Goal: Information Seeking & Learning: Check status

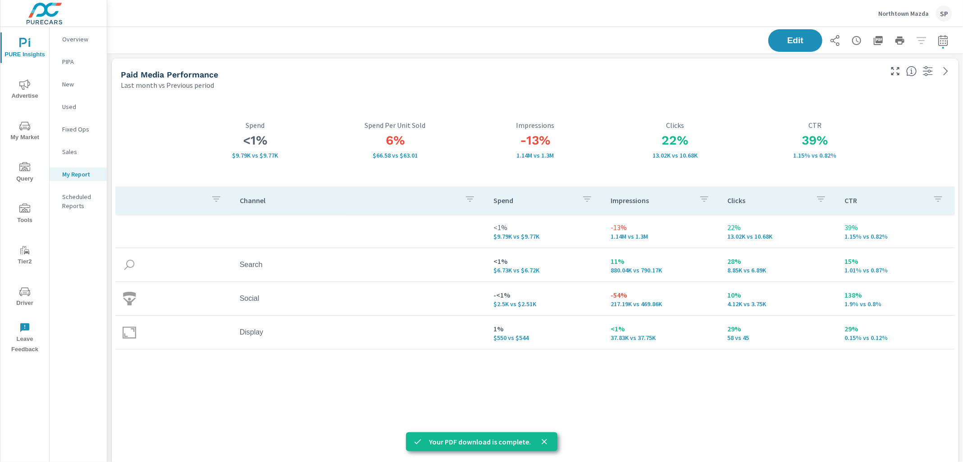
scroll to position [5083, 856]
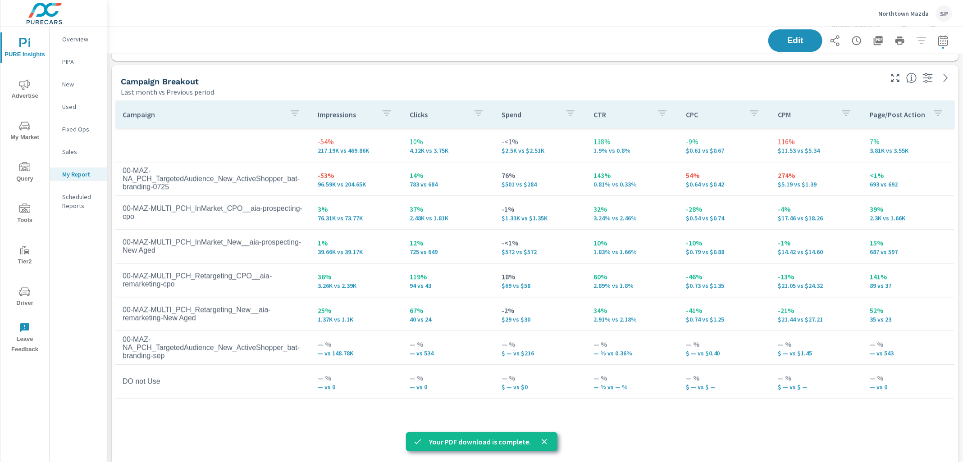
click at [26, 91] on span "Advertise" at bounding box center [24, 90] width 43 height 22
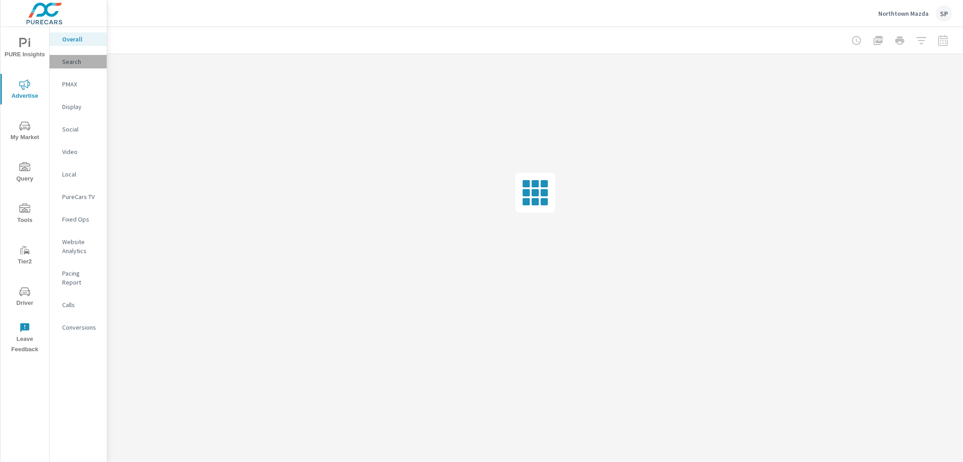
click at [69, 61] on p "Search" at bounding box center [80, 61] width 37 height 9
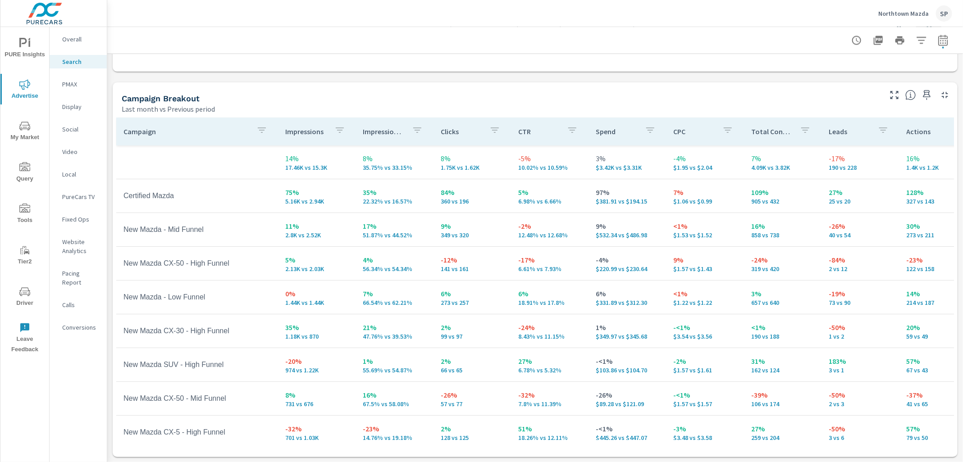
scroll to position [837, 0]
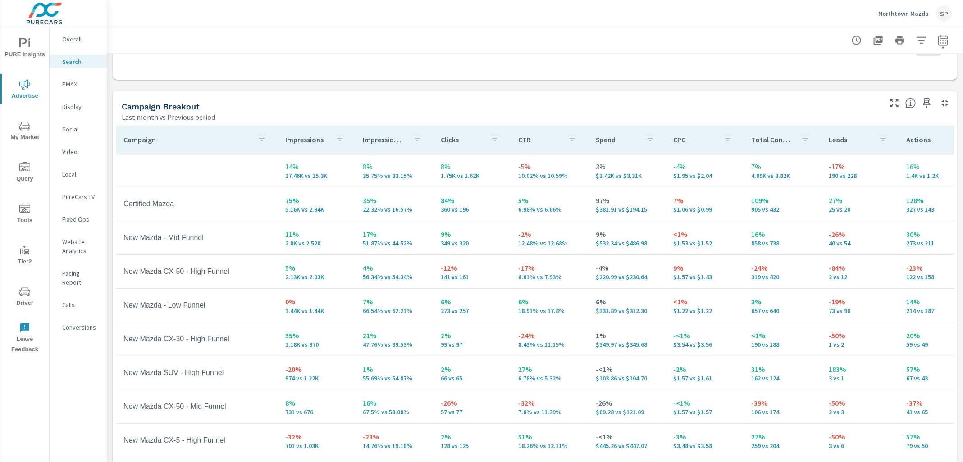
click at [75, 102] on p "Display" at bounding box center [80, 106] width 37 height 9
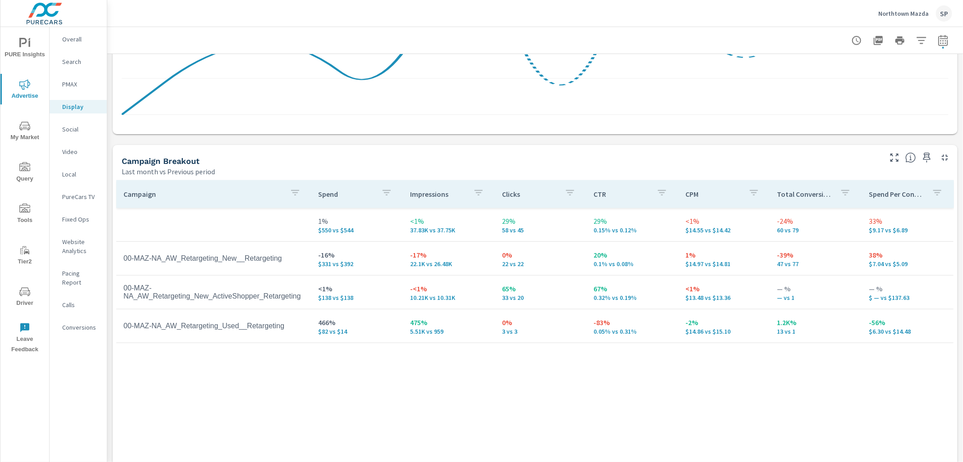
scroll to position [363, 0]
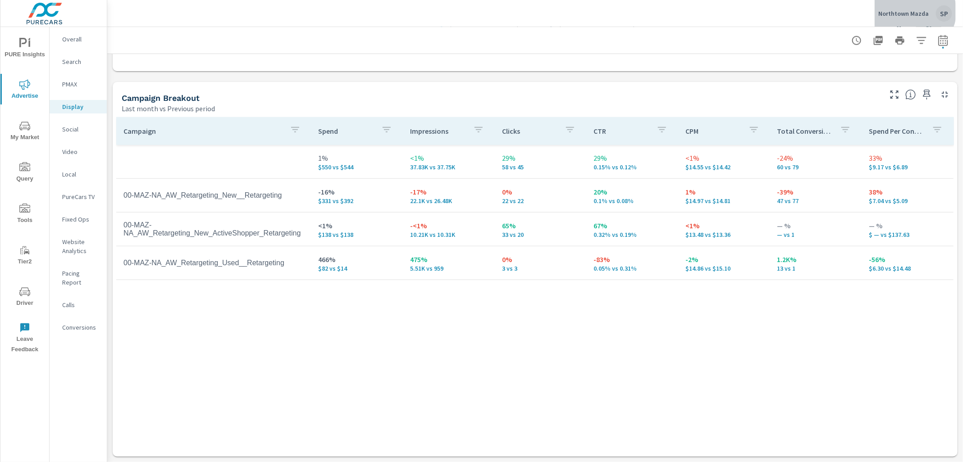
click at [915, 11] on p "Northtown Mazda" at bounding box center [903, 13] width 50 height 8
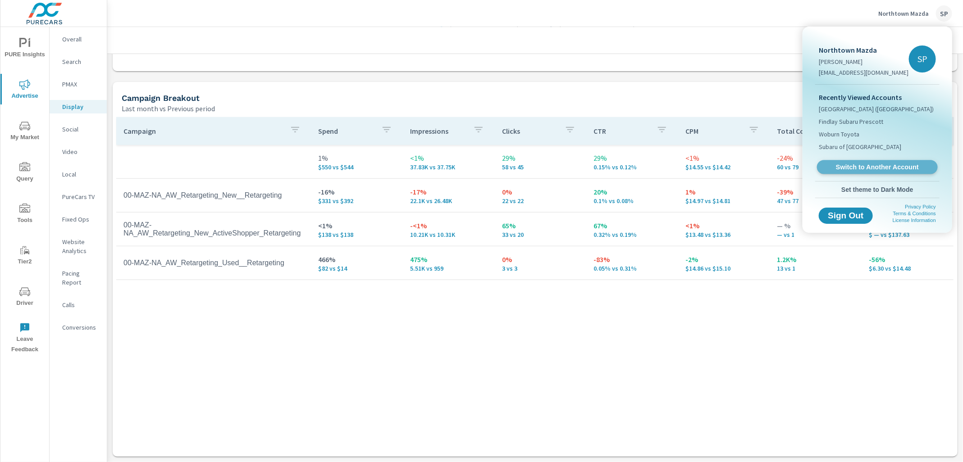
click at [852, 164] on span "Switch to Another Account" at bounding box center [877, 167] width 110 height 9
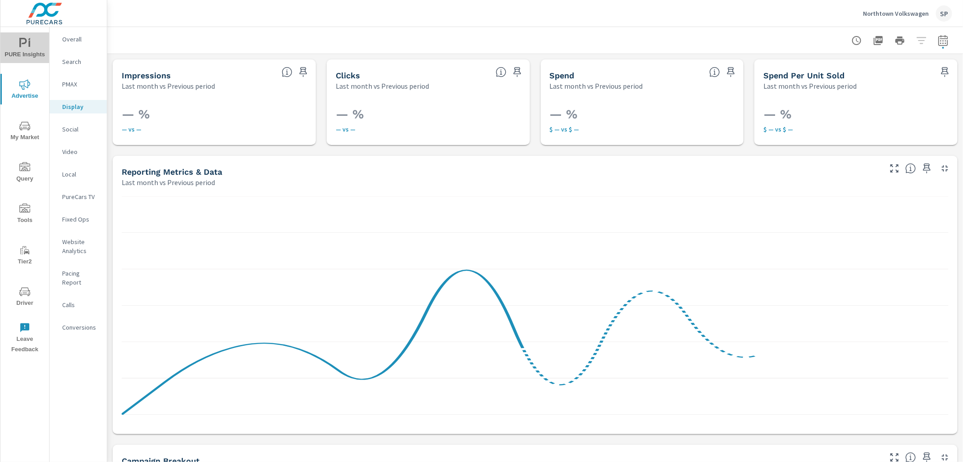
click at [28, 44] on icon "nav menu" at bounding box center [24, 43] width 11 height 11
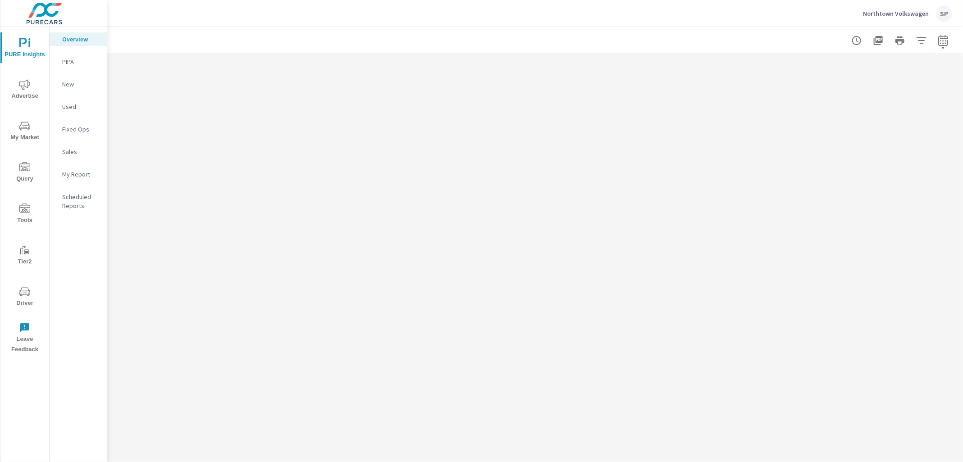
click at [72, 174] on p "My Report" at bounding box center [80, 174] width 37 height 9
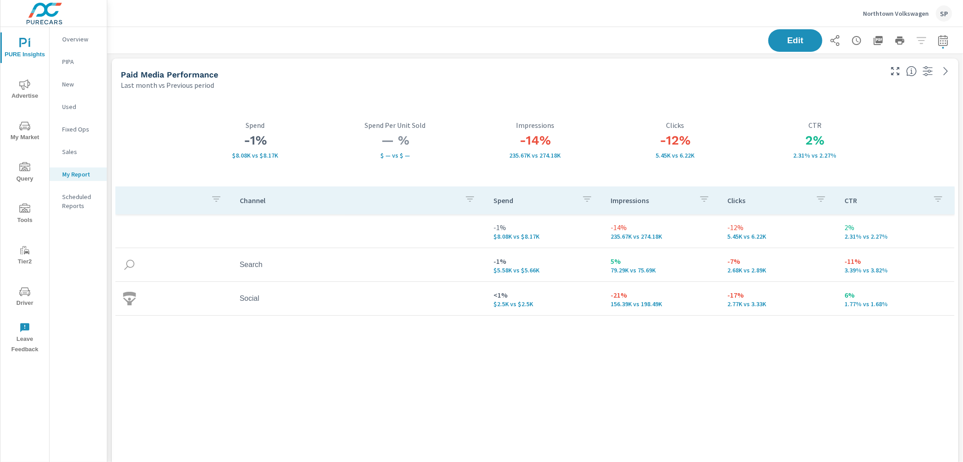
click at [943, 15] on div "SP" at bounding box center [944, 13] width 16 height 16
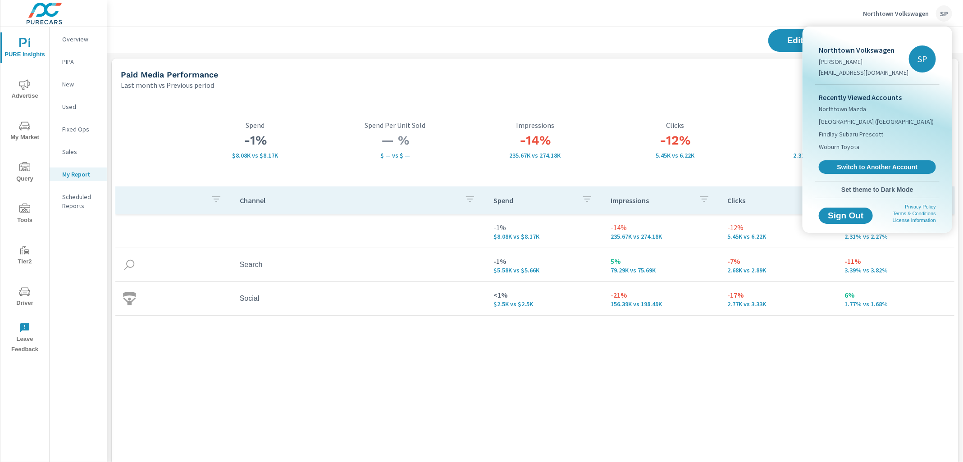
click at [943, 15] on body "PURE Insights Advertise My Market Query Tools Tier2 Driver Leave Feedback Overv…" at bounding box center [481, 231] width 963 height 462
click at [890, 187] on span "Set theme to Dark Mode" at bounding box center [877, 190] width 117 height 8
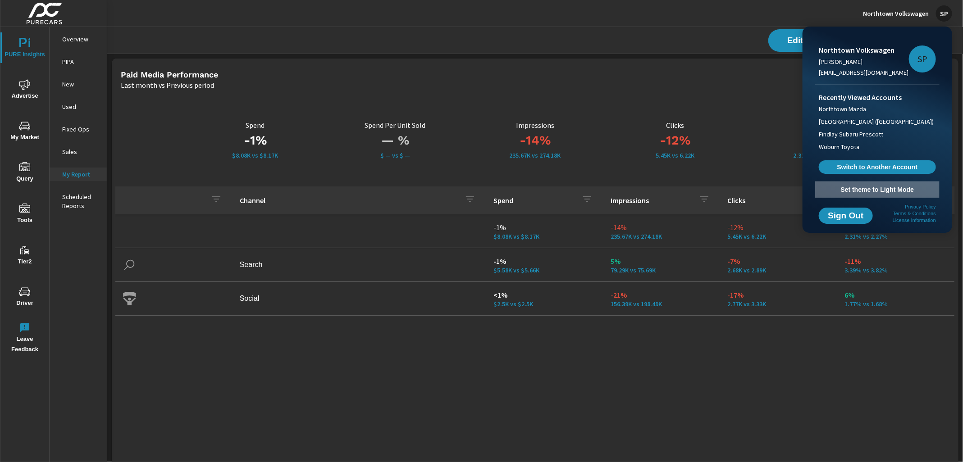
click at [875, 187] on span "Set theme to Light Mode" at bounding box center [877, 190] width 117 height 8
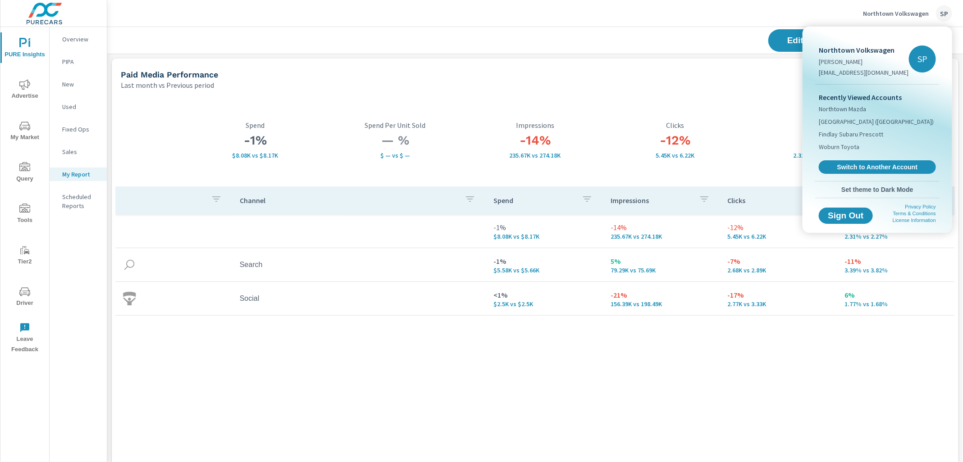
click at [667, 25] on div at bounding box center [481, 231] width 963 height 462
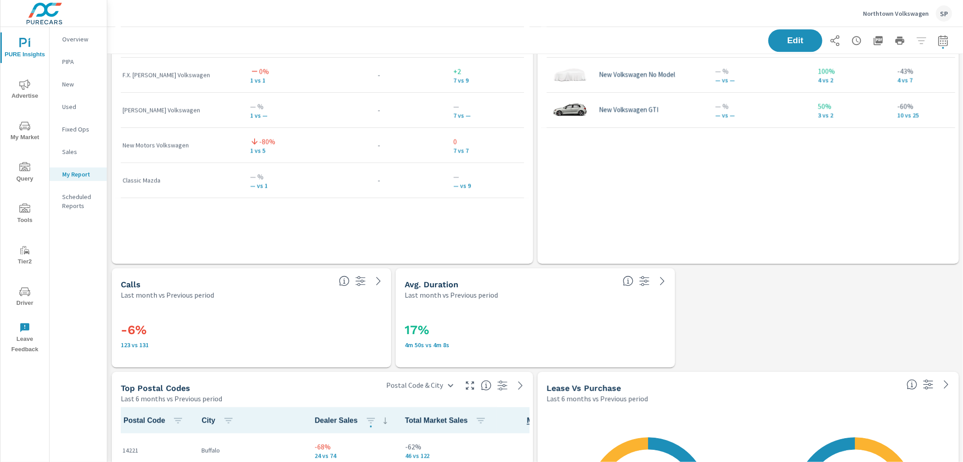
scroll to position [1242, 0]
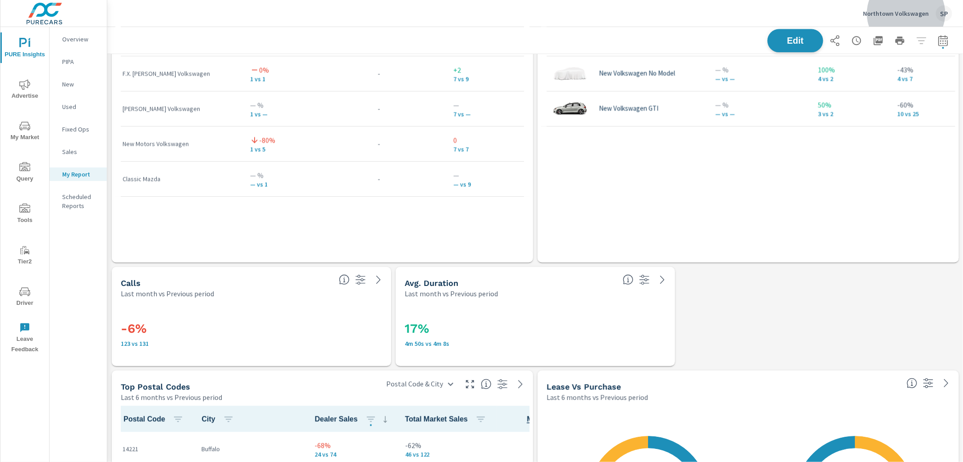
click at [801, 42] on span "Edit" at bounding box center [795, 40] width 37 height 9
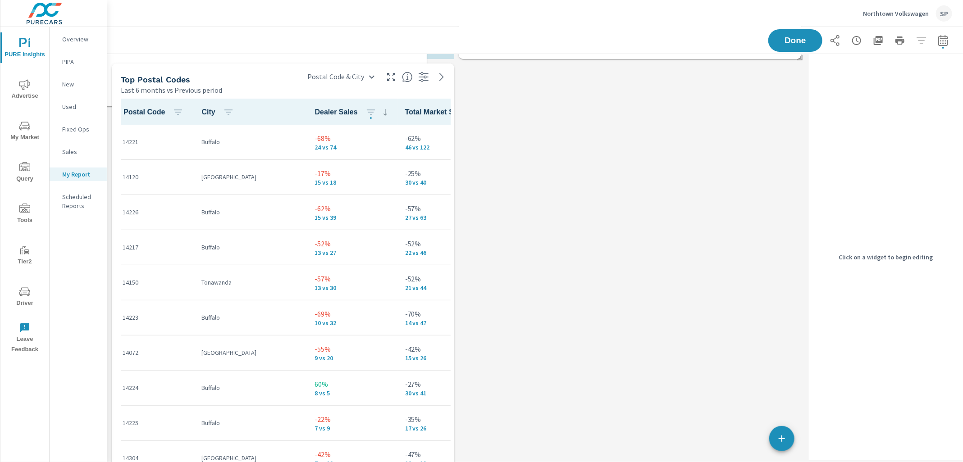
scroll to position [4046, 699]
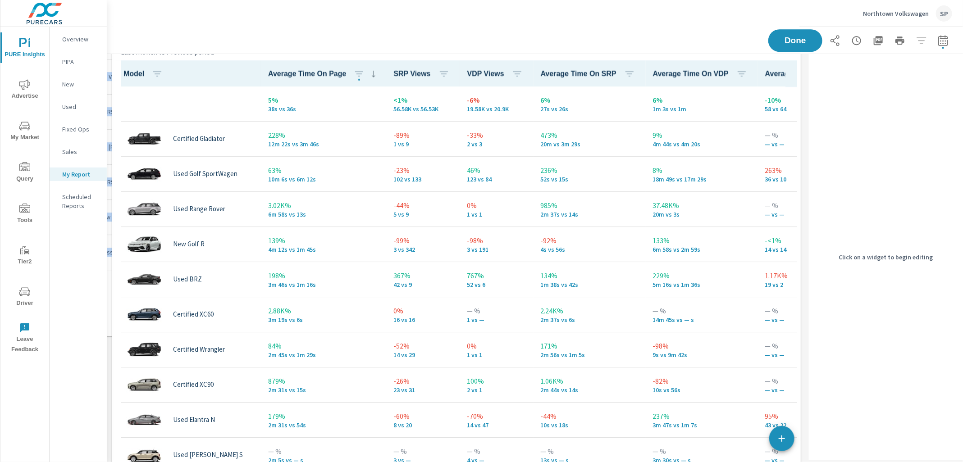
drag, startPoint x: 289, startPoint y: 141, endPoint x: 265, endPoint y: 493, distance: 352.7
click at [265, 462] on html "PURE Insights Advertise My Market Query Tools Tier2 Driver Leave Feedback Overv…" at bounding box center [481, 231] width 963 height 462
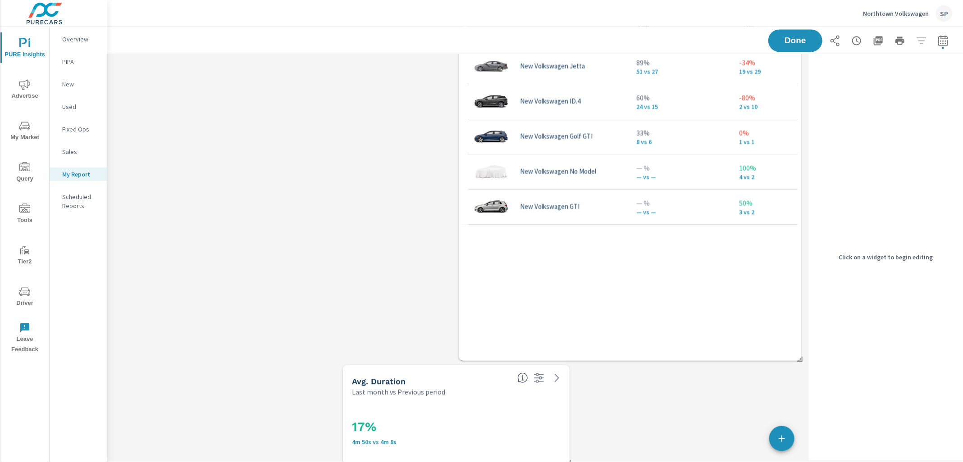
scroll to position [1142, 0]
click at [618, 297] on div "Model Inventory Count Dealer Sales Total Market Sales Market Share Market Rank …" at bounding box center [629, 121] width 335 height 475
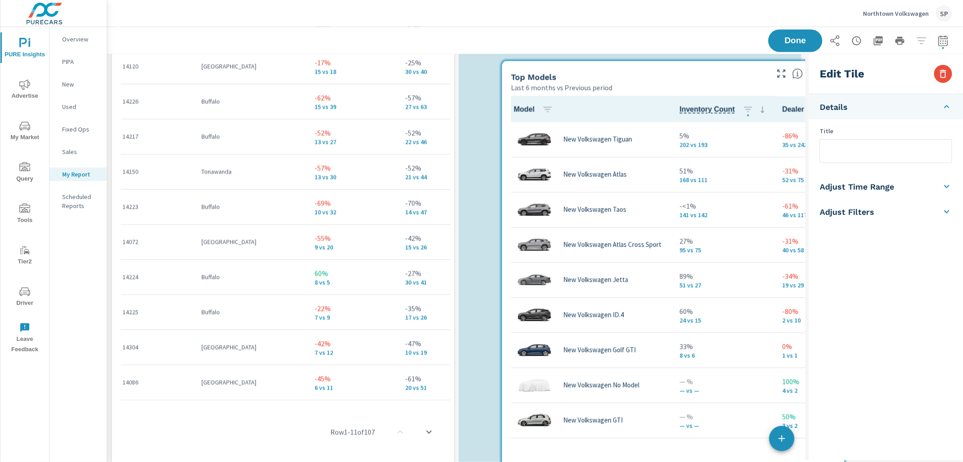
drag, startPoint x: 618, startPoint y: 297, endPoint x: 661, endPoint y: 509, distance: 216.0
click at [661, 462] on html "PURE Insights Advertise My Market Query Tools Tier2 Driver Leave Feedback Overv…" at bounding box center [481, 231] width 963 height 462
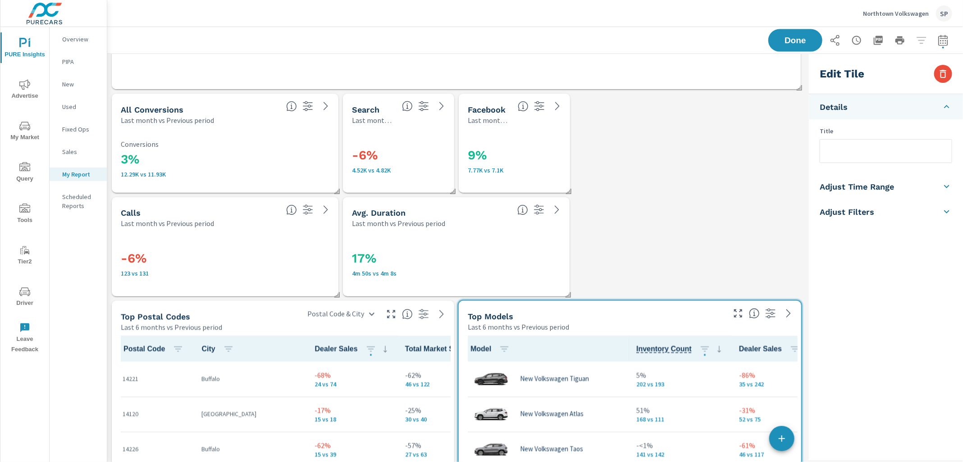
scroll to position [806, 0]
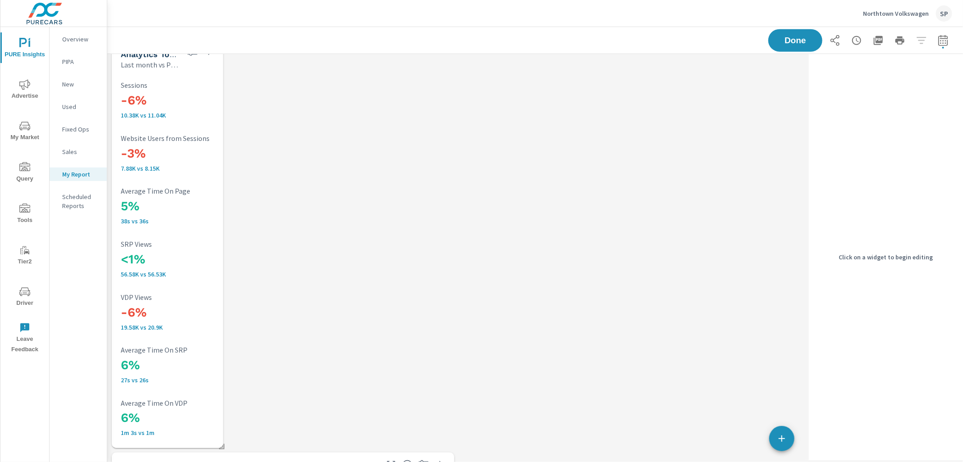
scroll to position [2506, 0]
click at [72, 37] on p "Overview" at bounding box center [80, 39] width 37 height 9
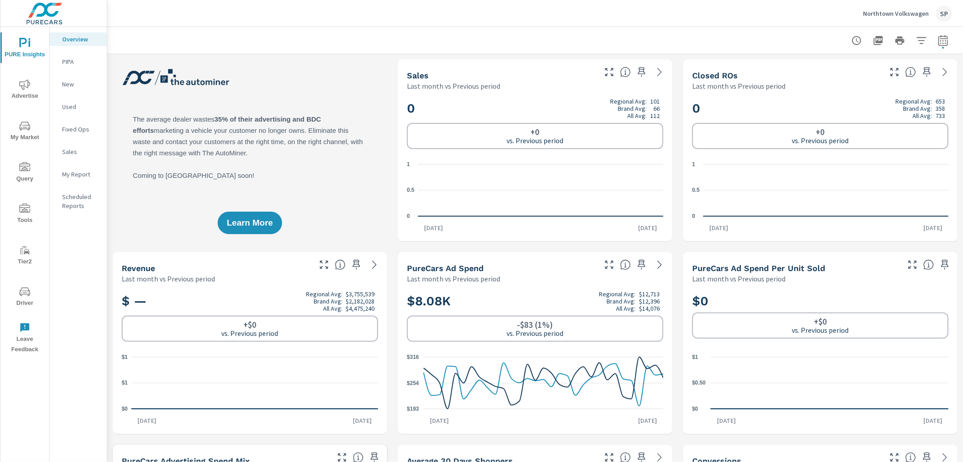
click at [75, 169] on div "My Report" at bounding box center [78, 175] width 57 height 14
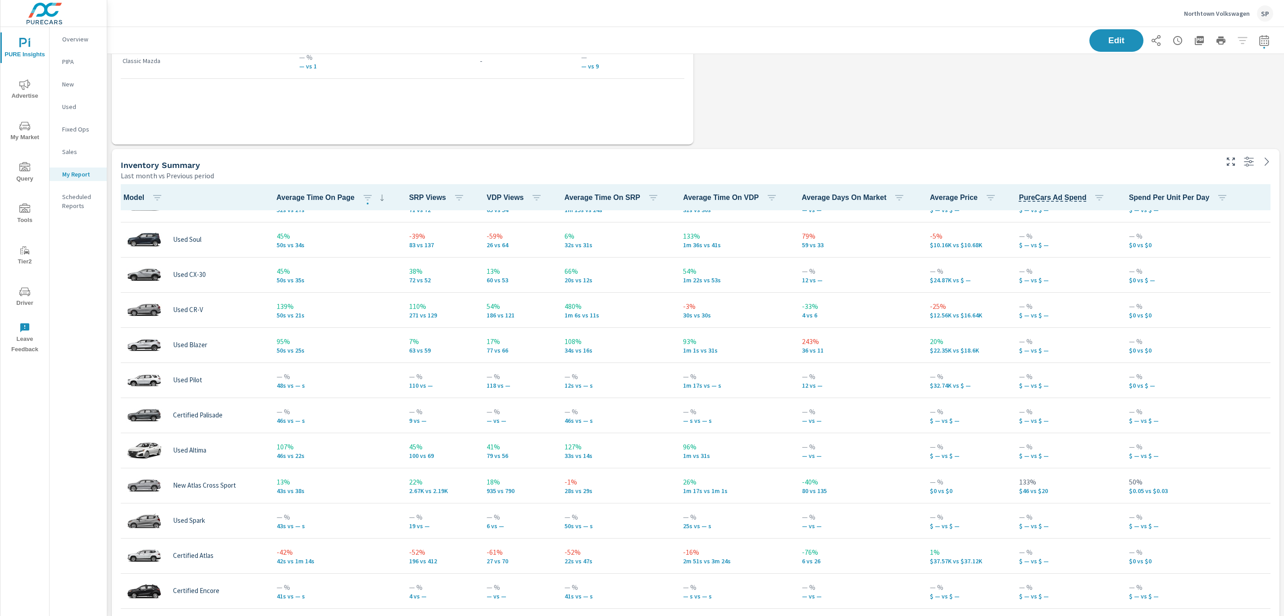
scroll to position [1751, 0]
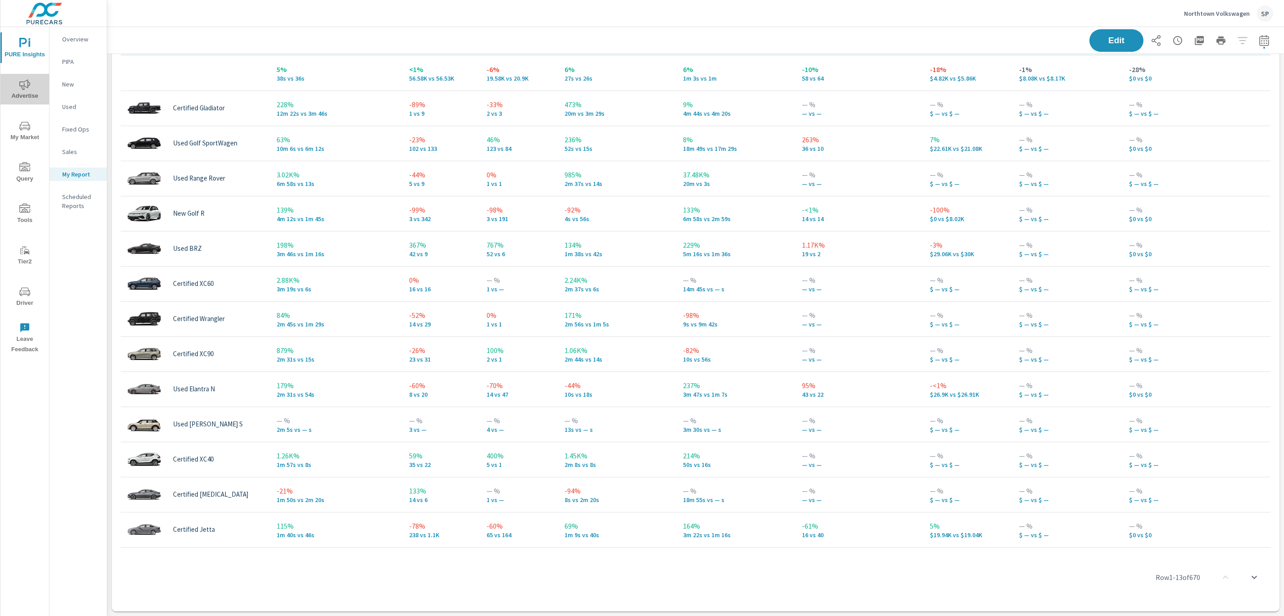
click at [23, 87] on icon "nav menu" at bounding box center [24, 84] width 11 height 11
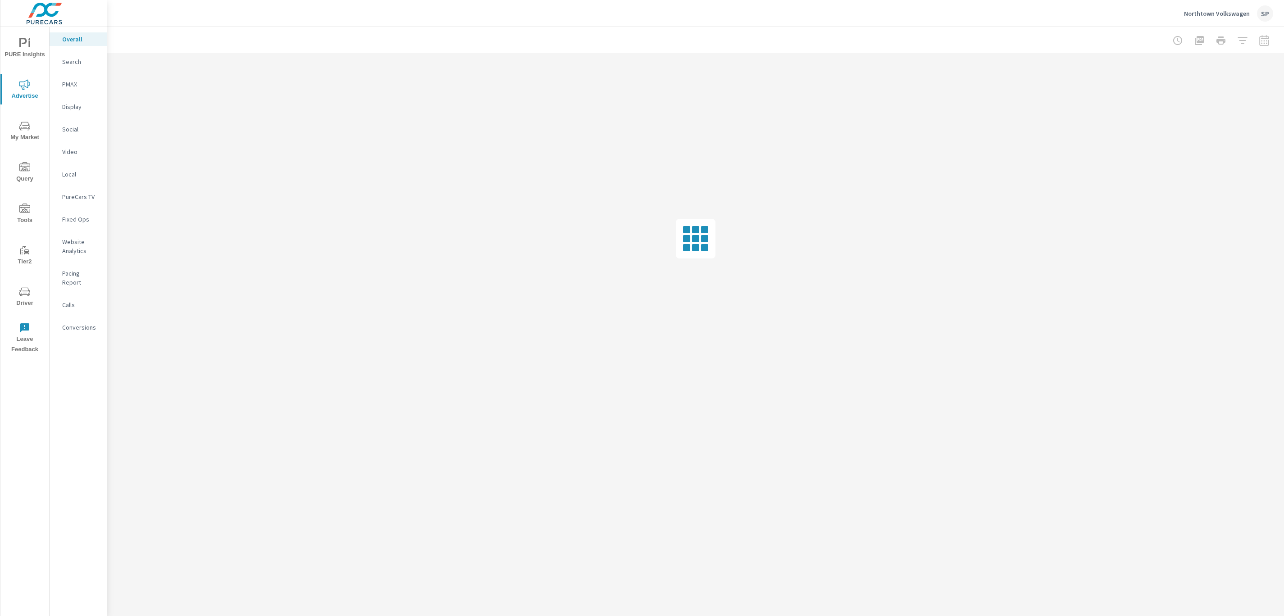
click at [71, 131] on p "Social" at bounding box center [80, 129] width 37 height 9
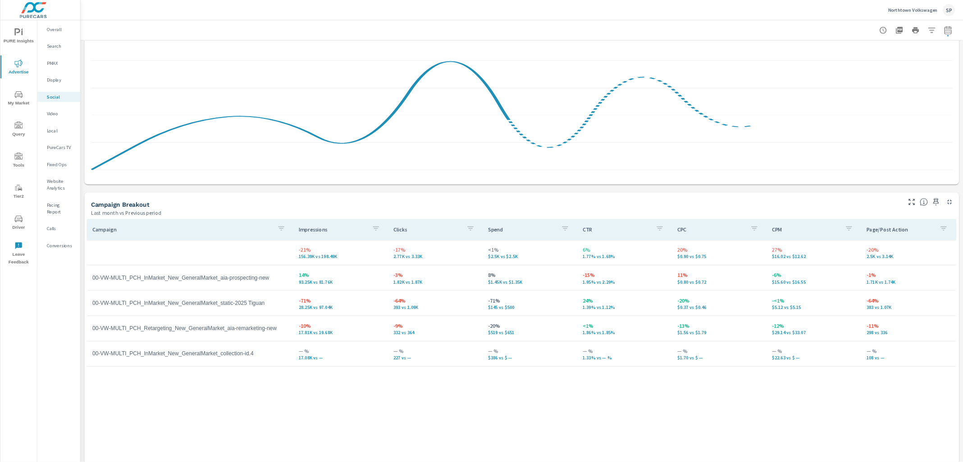
scroll to position [209, 0]
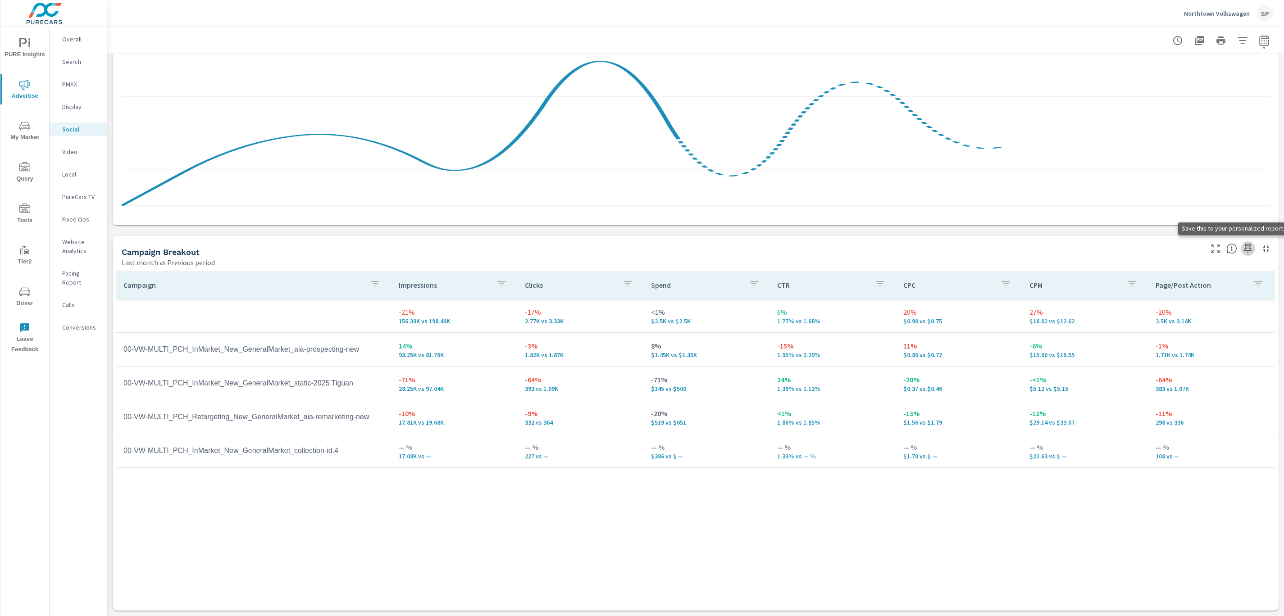
click at [962, 246] on icon "button" at bounding box center [1248, 249] width 8 height 10
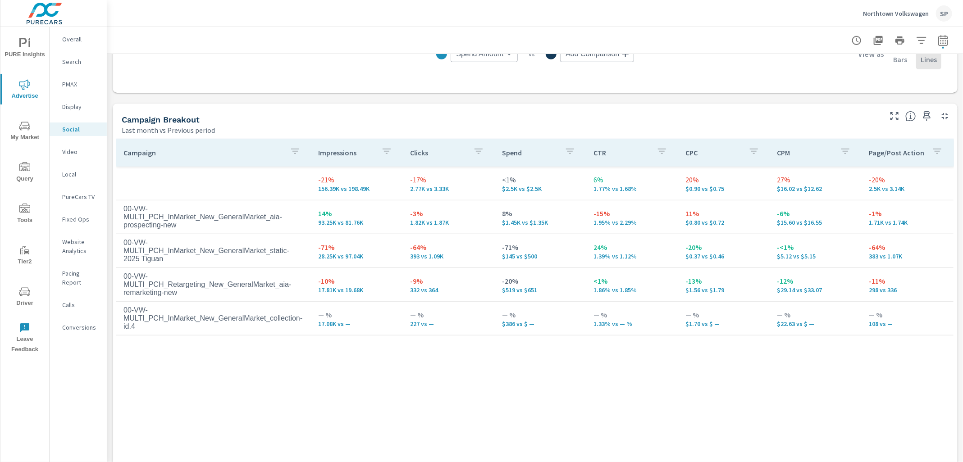
scroll to position [346, 0]
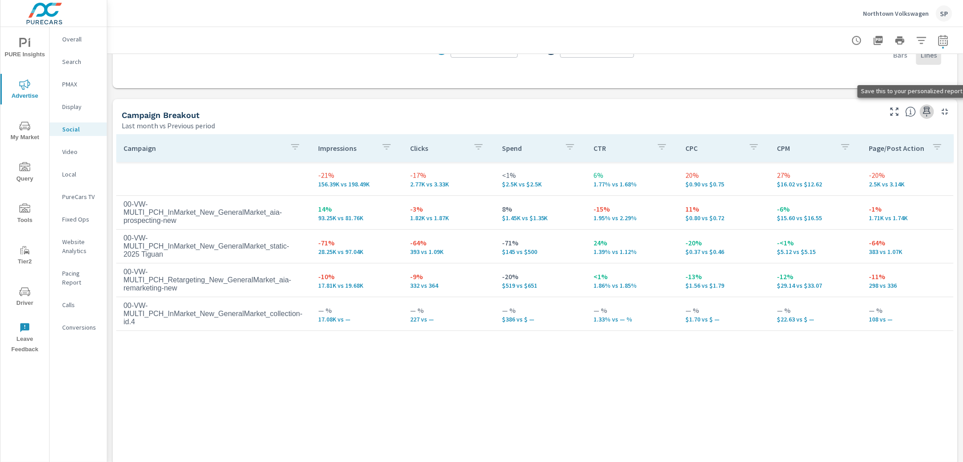
click at [73, 59] on p "Search" at bounding box center [80, 61] width 37 height 9
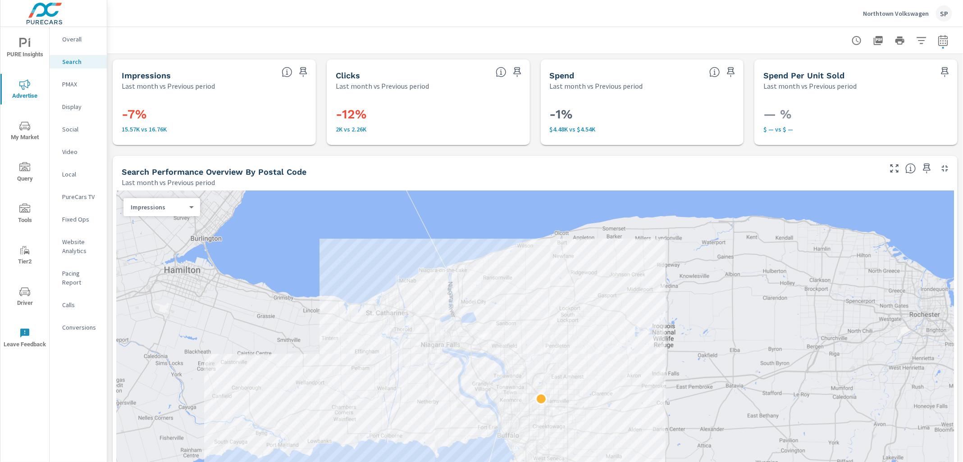
click at [66, 81] on p "PMAX" at bounding box center [80, 84] width 37 height 9
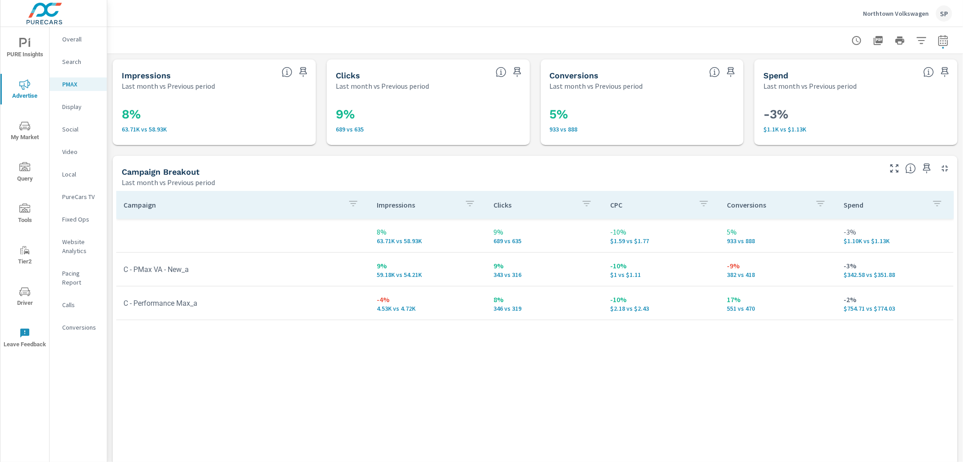
click at [71, 128] on p "Social" at bounding box center [80, 129] width 37 height 9
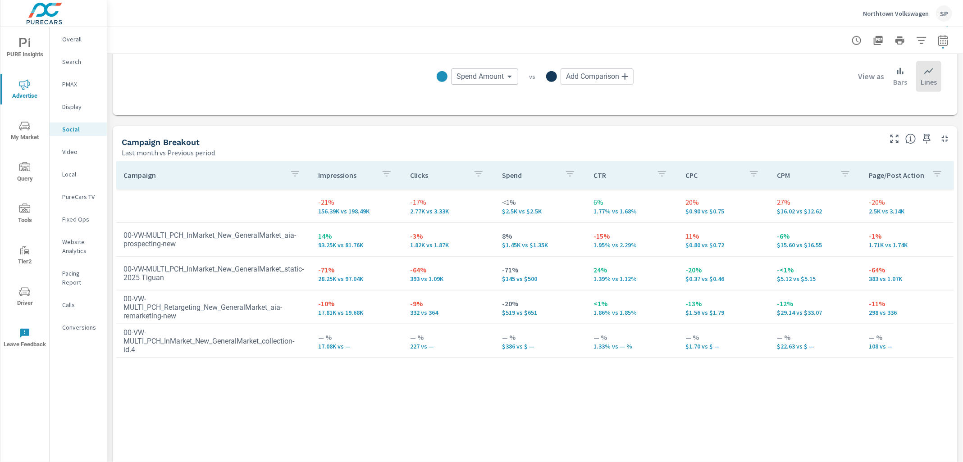
scroll to position [319, 0]
click at [20, 42] on icon "nav menu" at bounding box center [23, 42] width 8 height 9
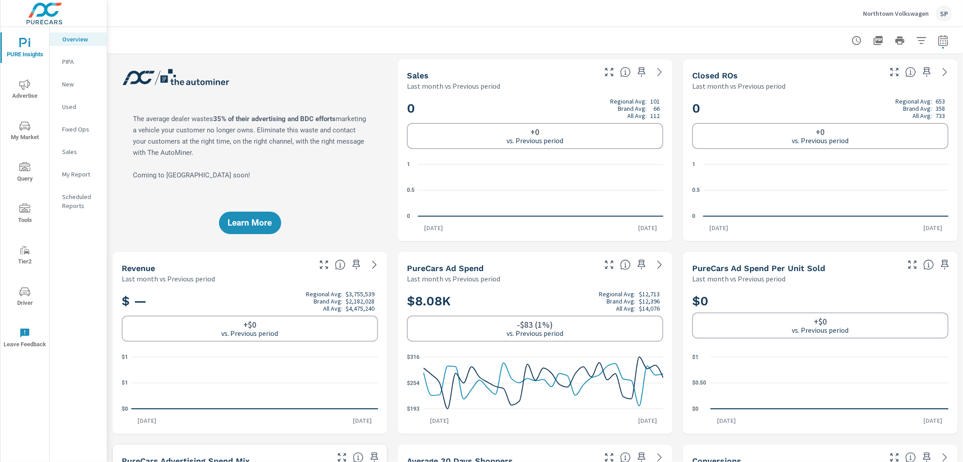
click at [67, 176] on p "My Report" at bounding box center [80, 174] width 37 height 9
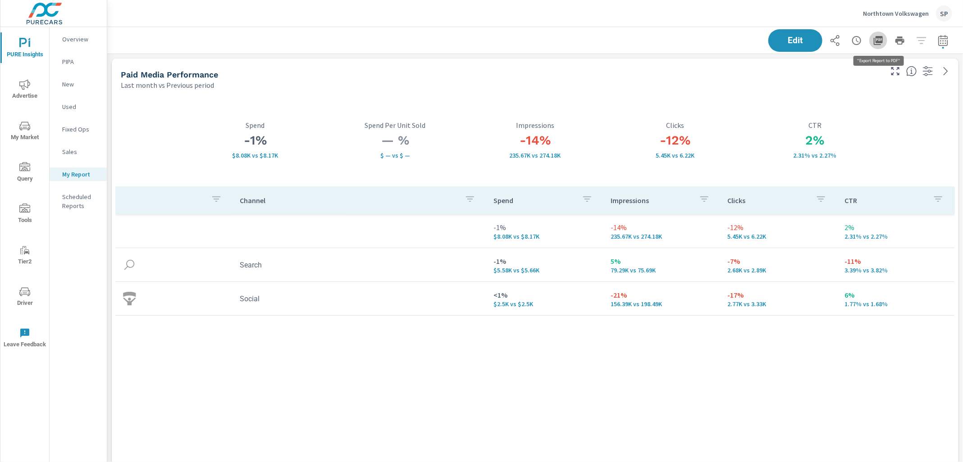
click at [880, 42] on icon "button" at bounding box center [878, 40] width 9 height 9
click at [25, 83] on icon "nav menu" at bounding box center [24, 84] width 11 height 11
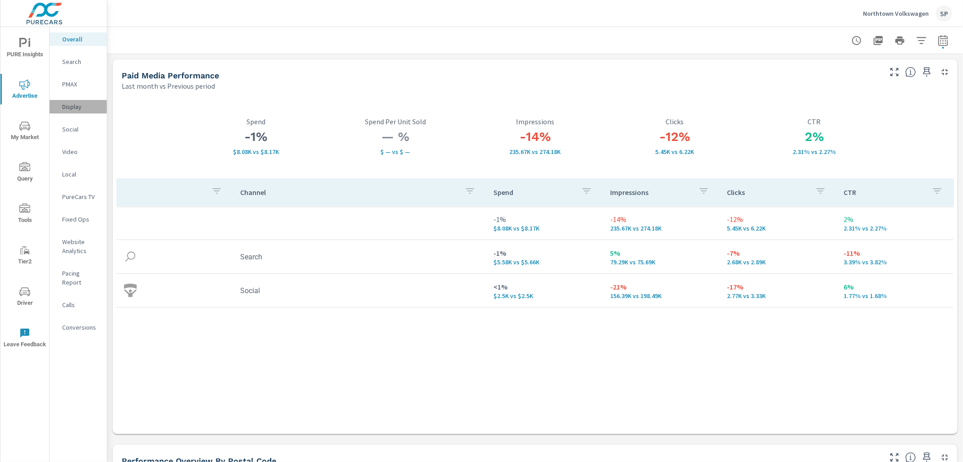
click at [74, 104] on p "Display" at bounding box center [80, 106] width 37 height 9
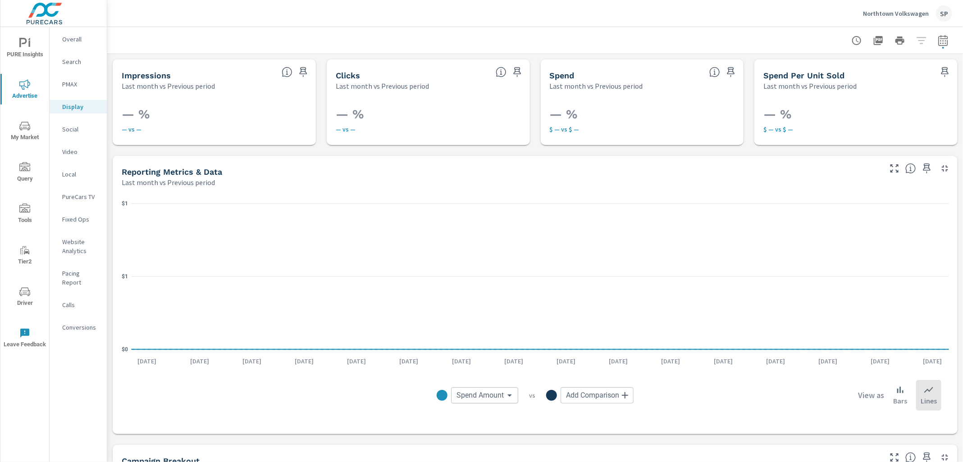
click at [71, 128] on p "Social" at bounding box center [80, 129] width 37 height 9
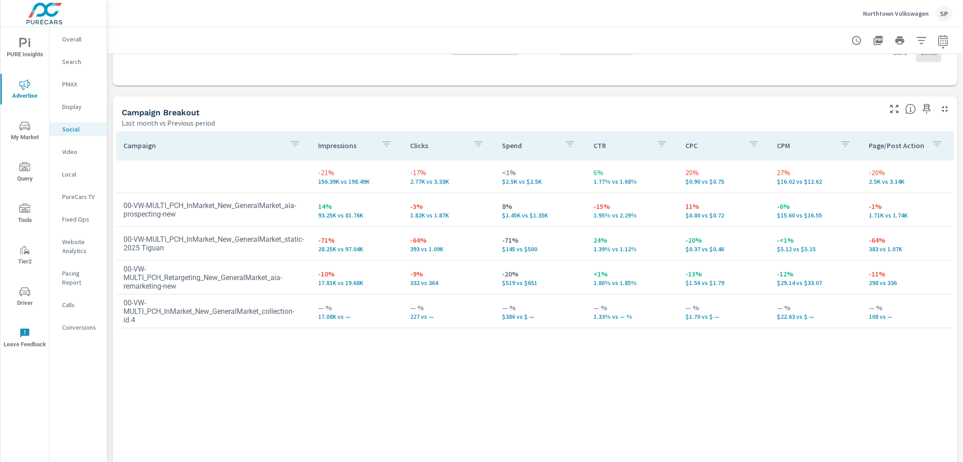
scroll to position [350, 0]
click at [72, 61] on p "Search" at bounding box center [80, 61] width 37 height 9
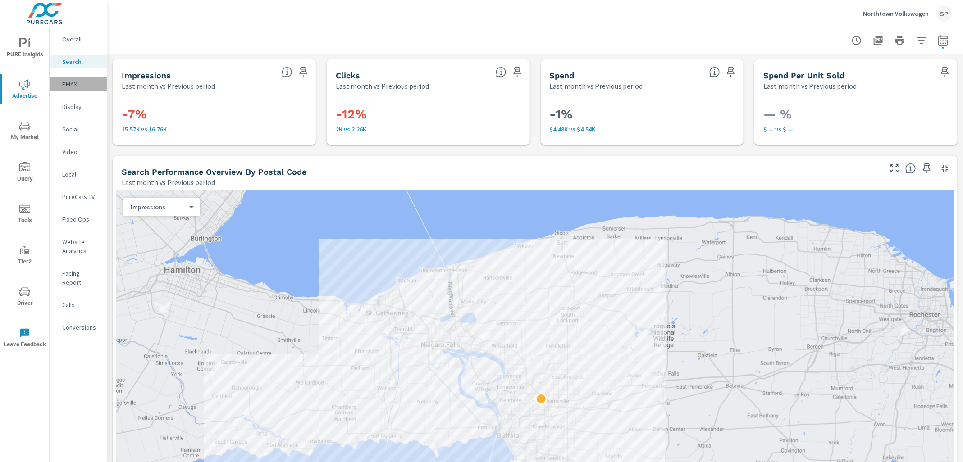
click at [69, 83] on p "PMAX" at bounding box center [80, 84] width 37 height 9
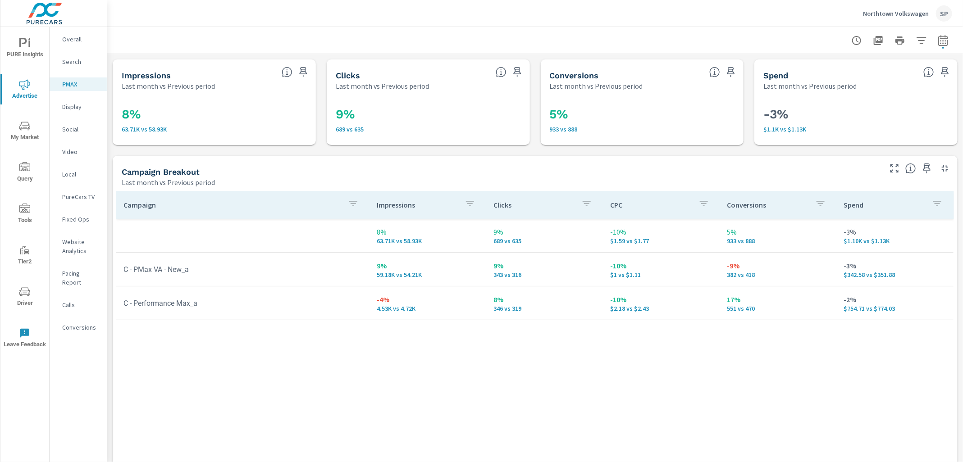
click at [761, 13] on div "Northtown Volkswagen SP" at bounding box center [535, 13] width 834 height 27
click at [905, 11] on p "Northtown Volkswagen" at bounding box center [896, 13] width 66 height 8
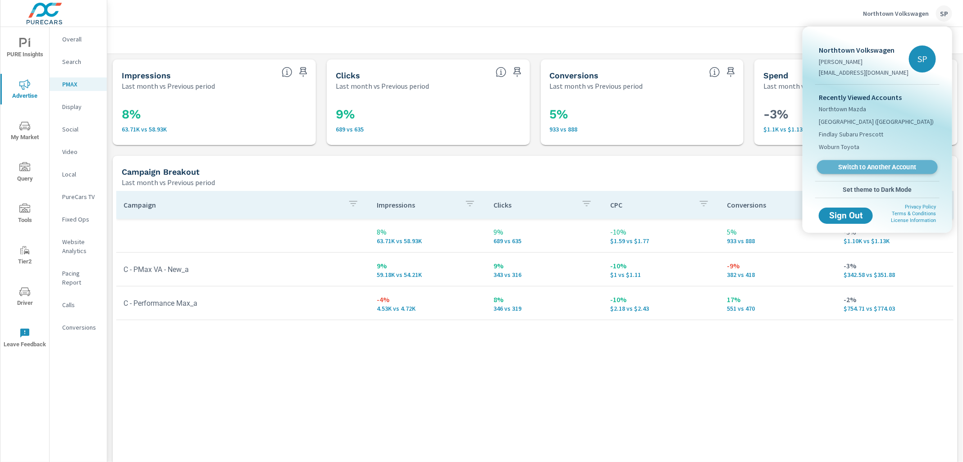
click at [867, 165] on span "Switch to Another Account" at bounding box center [877, 167] width 110 height 9
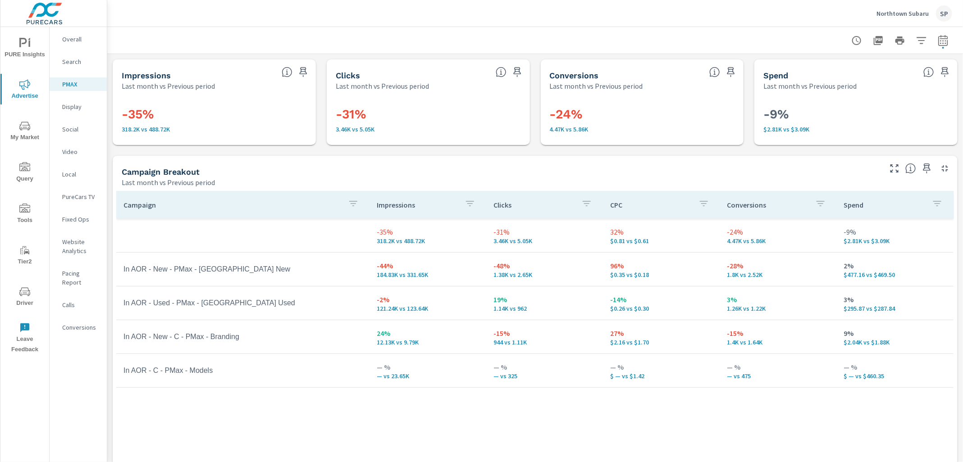
click at [729, 23] on div "Northtown Subaru SP" at bounding box center [535, 13] width 834 height 27
click at [75, 37] on p "Overall" at bounding box center [80, 39] width 37 height 9
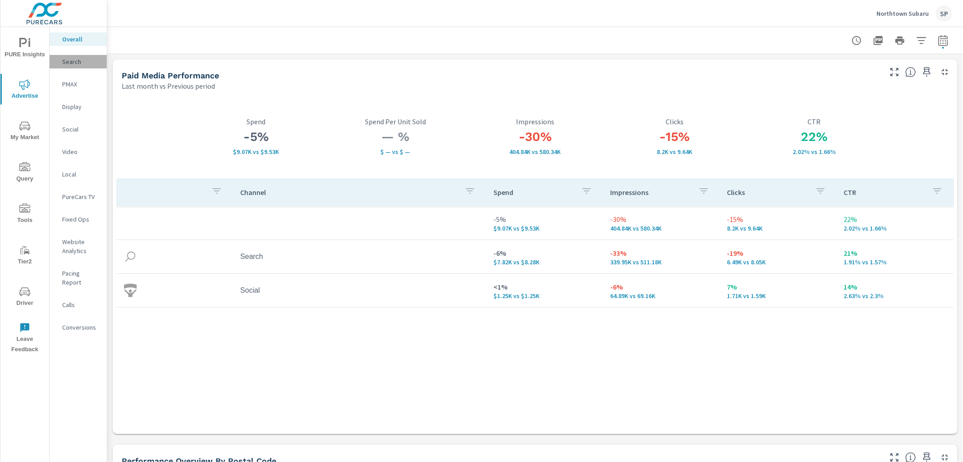
click at [73, 59] on p "Search" at bounding box center [80, 61] width 37 height 9
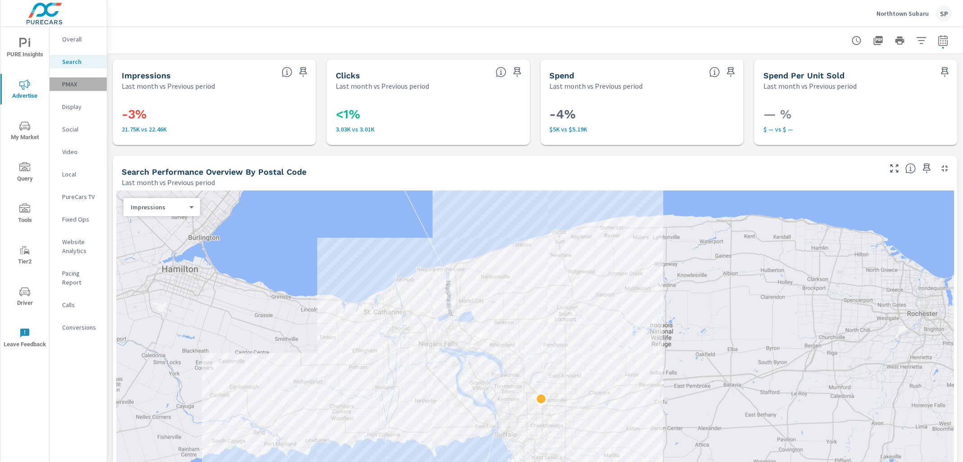
click at [70, 85] on p "PMAX" at bounding box center [80, 84] width 37 height 9
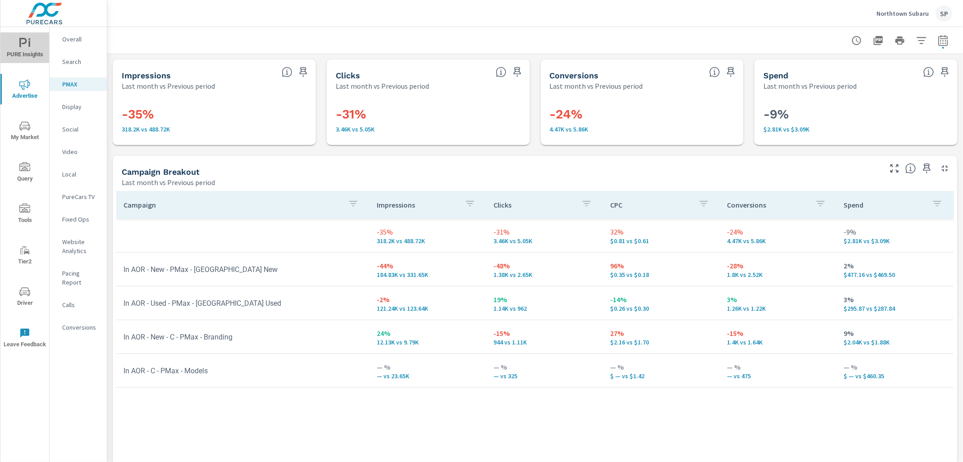
click at [23, 46] on icon "nav menu" at bounding box center [24, 43] width 11 height 11
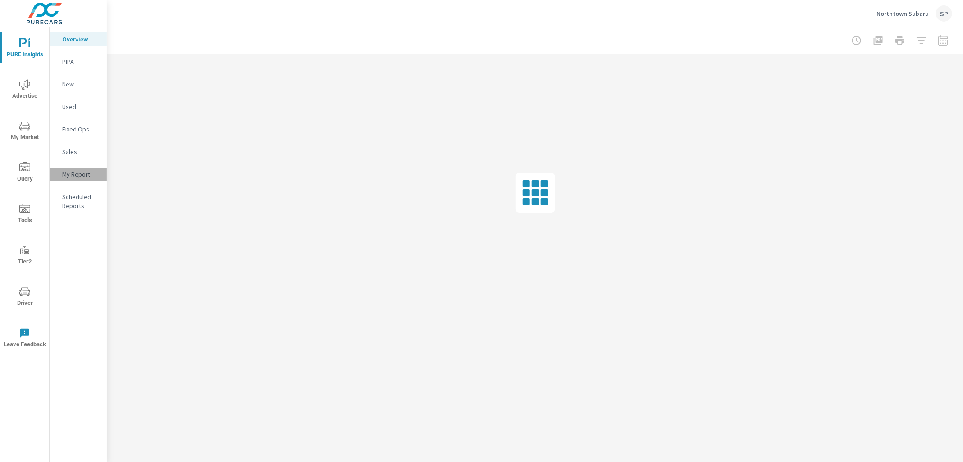
click at [73, 172] on p "My Report" at bounding box center [80, 174] width 37 height 9
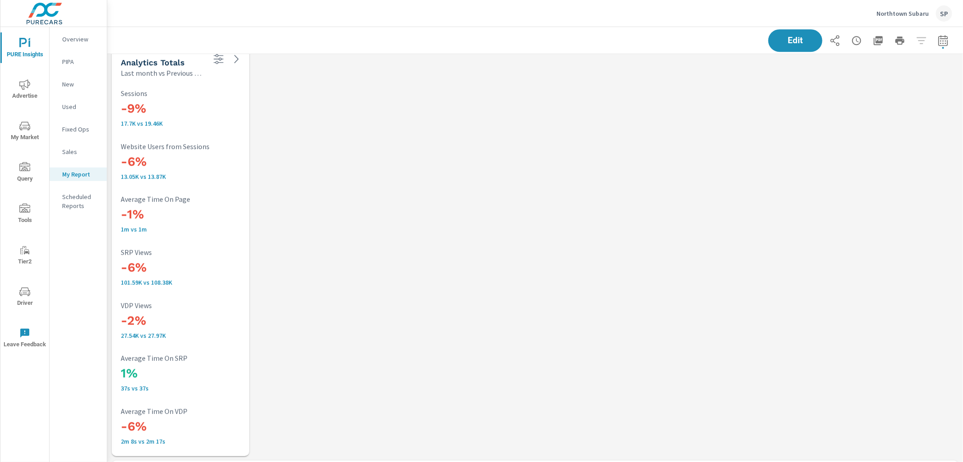
scroll to position [1564, 0]
click at [76, 37] on p "Overview" at bounding box center [80, 39] width 37 height 9
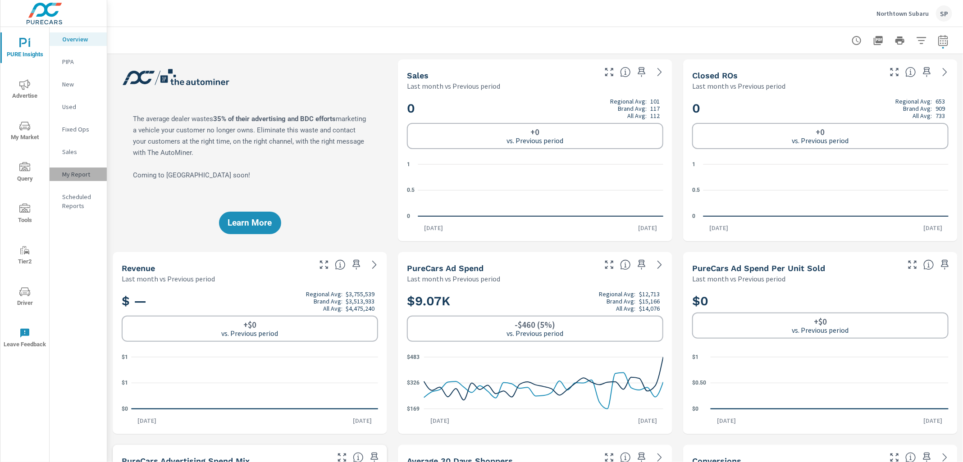
click at [70, 177] on p "My Report" at bounding box center [80, 174] width 37 height 9
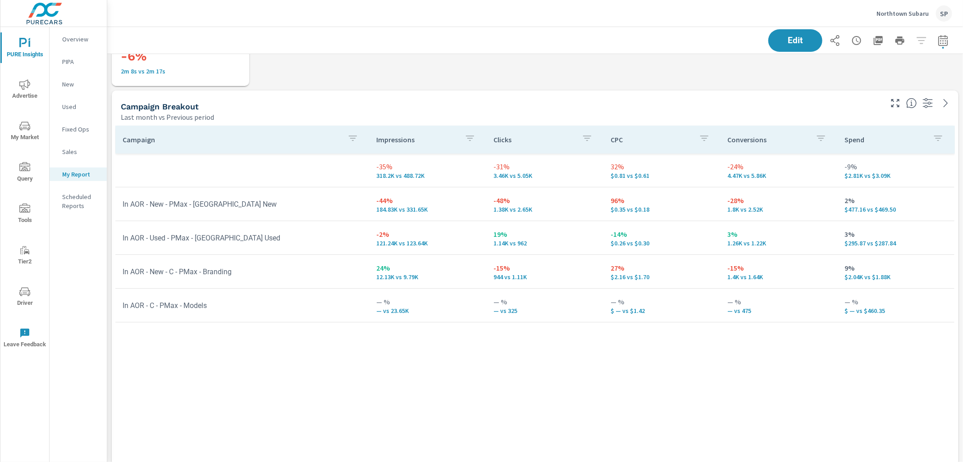
scroll to position [1936, 0]
click at [879, 41] on icon "button" at bounding box center [878, 40] width 9 height 9
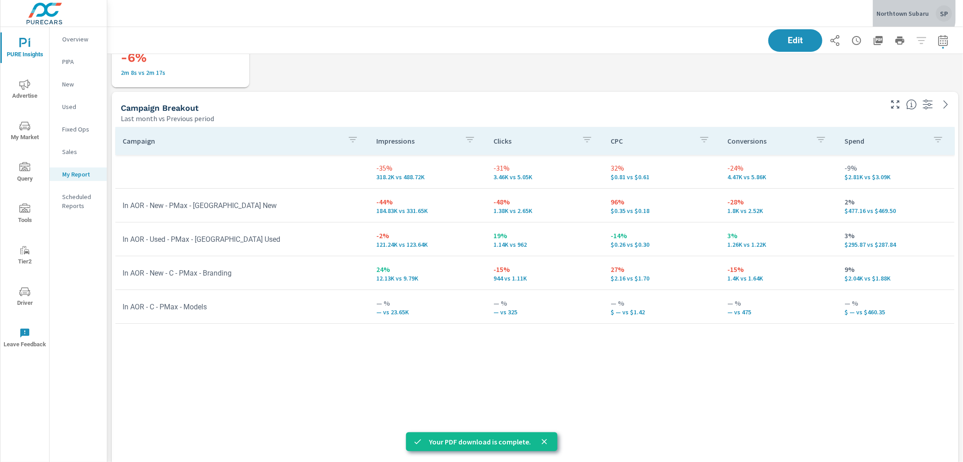
click at [891, 10] on p "Northtown Subaru" at bounding box center [902, 13] width 52 height 8
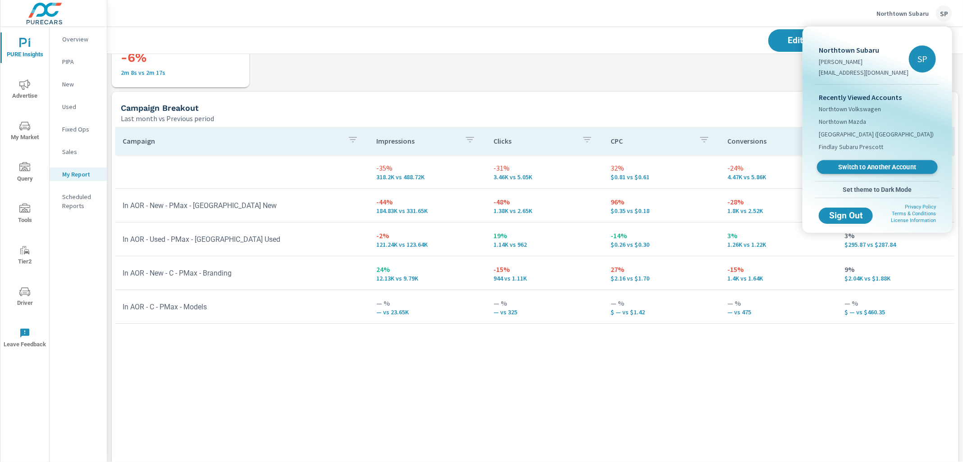
click at [856, 168] on span "Switch to Another Account" at bounding box center [877, 167] width 110 height 9
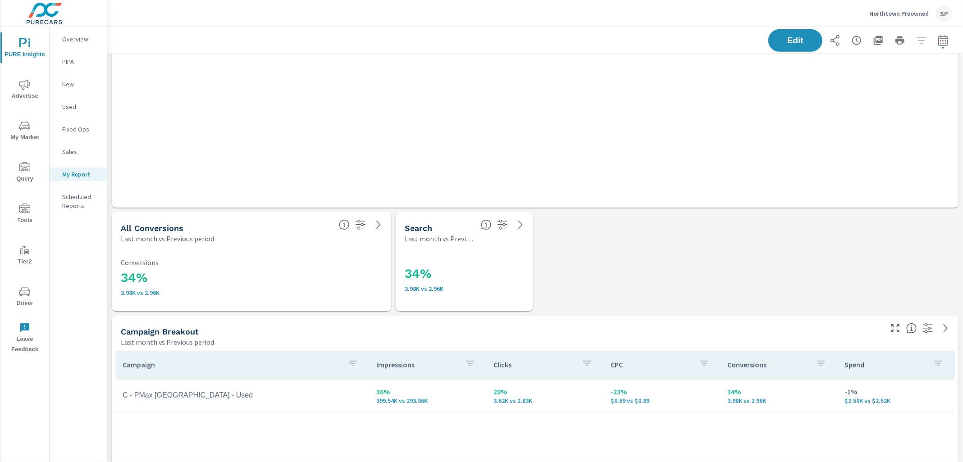
scroll to position [249, 0]
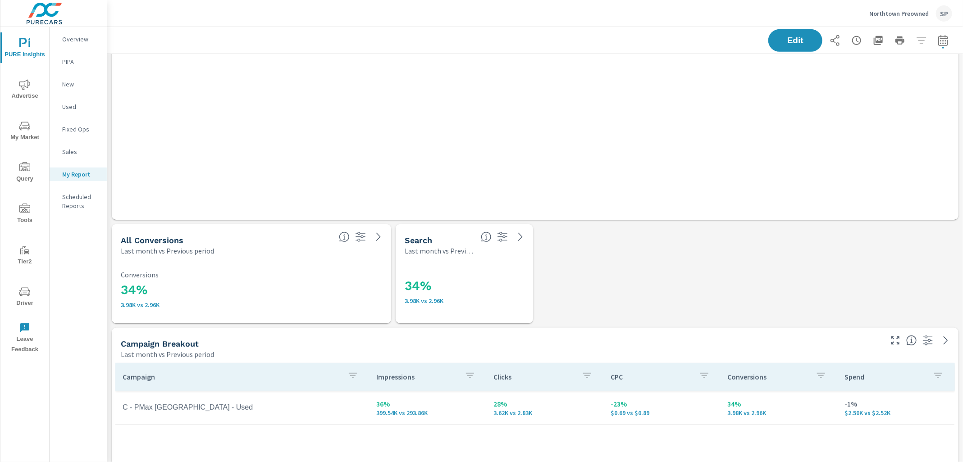
click at [906, 13] on p "Northtown Preowned" at bounding box center [898, 13] width 59 height 8
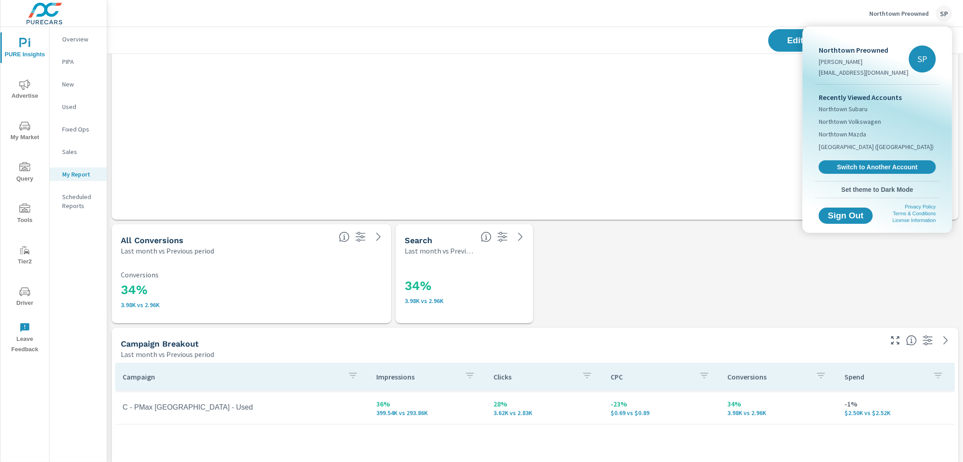
click at [859, 176] on div "Recently Viewed Accounts [GEOGRAPHIC_DATA] [GEOGRAPHIC_DATA] [GEOGRAPHIC_DATA] …" at bounding box center [877, 133] width 124 height 96
click at [861, 165] on span "Switch to Another Account" at bounding box center [877, 167] width 110 height 9
